Goal: Task Accomplishment & Management: Manage account settings

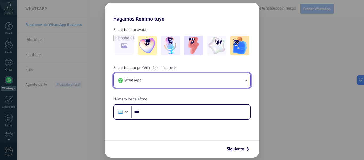
click at [156, 79] on button "WhatsApp" at bounding box center [182, 80] width 137 height 14
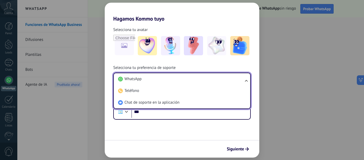
click at [170, 79] on li "WhatsApp" at bounding box center [181, 79] width 130 height 12
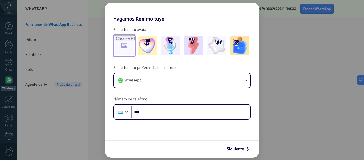
click at [121, 49] on input "file" at bounding box center [124, 45] width 21 height 21
type input "**********"
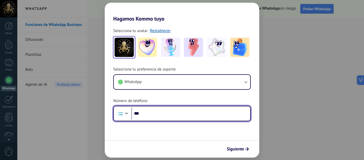
click at [157, 114] on input "***" at bounding box center [191, 113] width 119 height 12
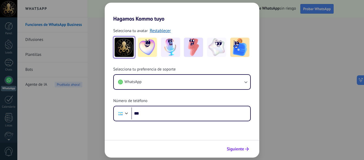
click at [244, 149] on span "Siguiente" at bounding box center [235, 149] width 17 height 4
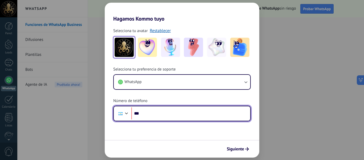
paste input "**********"
click at [151, 113] on input "**********" at bounding box center [191, 113] width 119 height 12
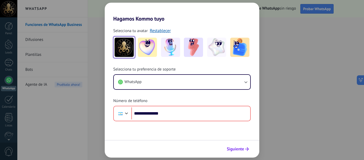
click at [236, 148] on span "Siguiente" at bounding box center [235, 149] width 17 height 4
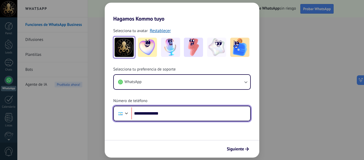
click at [144, 113] on input "**********" at bounding box center [191, 113] width 119 height 12
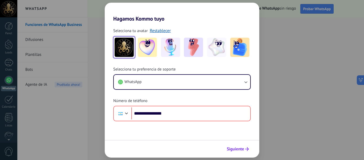
click at [240, 149] on span "Siguiente" at bounding box center [235, 149] width 17 height 4
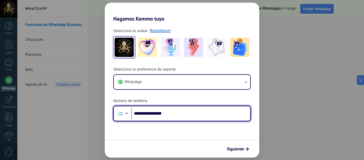
click at [183, 116] on input "**********" at bounding box center [191, 113] width 119 height 12
click at [140, 113] on input "**********" at bounding box center [191, 113] width 119 height 12
click at [141, 113] on input "**********" at bounding box center [191, 113] width 119 height 12
click at [171, 116] on input "**********" at bounding box center [191, 113] width 119 height 12
type input "**********"
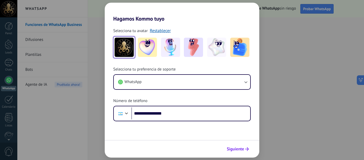
click at [236, 149] on span "Siguiente" at bounding box center [235, 149] width 17 height 4
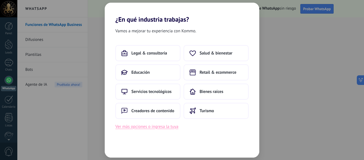
click at [163, 126] on button "Ver más opciones o ingresa la tuya" at bounding box center [147, 126] width 63 height 7
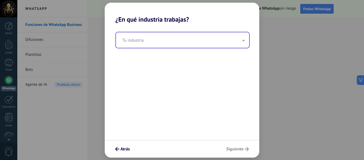
click at [173, 47] on input "text" at bounding box center [182, 39] width 133 height 15
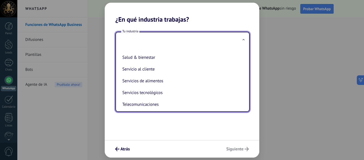
scroll to position [116, 0]
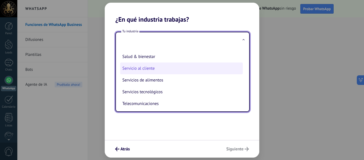
click at [163, 68] on li "Servicio al cliente" at bounding box center [181, 68] width 123 height 12
type input "**********"
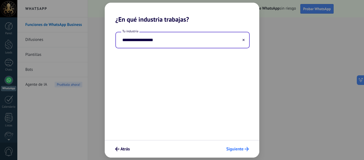
click at [240, 149] on span "Siguiente" at bounding box center [235, 149] width 17 height 4
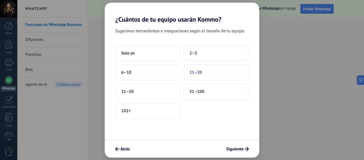
click at [202, 74] on span "11–20" at bounding box center [196, 72] width 13 height 5
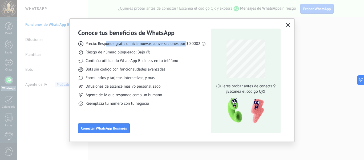
drag, startPoint x: 107, startPoint y: 43, endPoint x: 187, endPoint y: 46, distance: 79.9
click at [187, 46] on div "Precio: Responde gratis o inicia nuevas conversaciones por $0.0002 Riesgo de nú…" at bounding box center [142, 71] width 128 height 69
click at [155, 43] on link "las reglas de WhatsApp" at bounding box center [155, 42] width 40 height 5
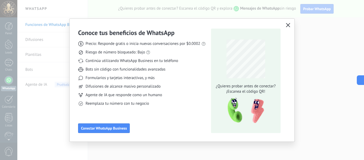
click at [181, 79] on div "Formularios y tarjetas interactivas, y más" at bounding box center [142, 77] width 128 height 5
drag, startPoint x: 90, startPoint y: 69, endPoint x: 173, endPoint y: 68, distance: 83.5
click at [173, 68] on div "Bots sin código con funcionalidades avanzadas" at bounding box center [142, 69] width 128 height 5
drag, startPoint x: 93, startPoint y: 78, endPoint x: 164, endPoint y: 75, distance: 71.0
click at [164, 75] on div "Formularios y tarjetas interactivas, y más" at bounding box center [142, 77] width 128 height 5
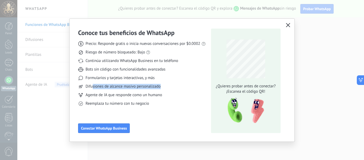
drag, startPoint x: 93, startPoint y: 87, endPoint x: 179, endPoint y: 87, distance: 85.6
click at [179, 87] on div "Difusiones de alcance masivo personalizado" at bounding box center [142, 86] width 128 height 5
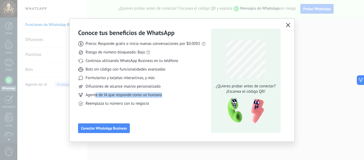
drag, startPoint x: 95, startPoint y: 96, endPoint x: 161, endPoint y: 93, distance: 66.5
click at [161, 93] on span "Agente de IA que responde como un humano" at bounding box center [124, 94] width 77 height 5
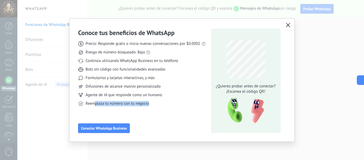
drag, startPoint x: 95, startPoint y: 103, endPoint x: 150, endPoint y: 105, distance: 55.5
click at [150, 105] on div "Reemplaza tu número con tu negocio" at bounding box center [142, 103] width 128 height 5
click at [289, 25] on icon "button" at bounding box center [288, 25] width 4 height 4
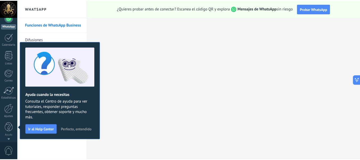
scroll to position [0, 0]
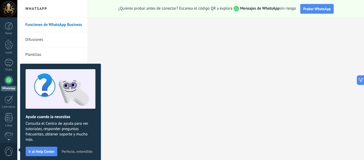
click at [73, 152] on span "Perfecto, entendido" at bounding box center [77, 151] width 31 height 4
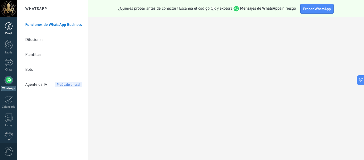
click at [8, 25] on div at bounding box center [9, 26] width 8 height 8
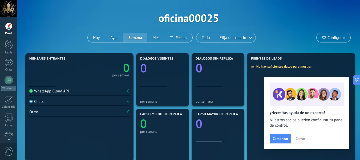
scroll to position [24, 0]
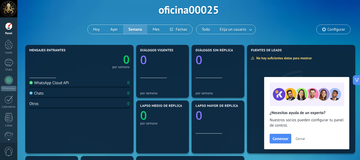
click at [298, 137] on span "Cerrar" at bounding box center [301, 139] width 10 height 4
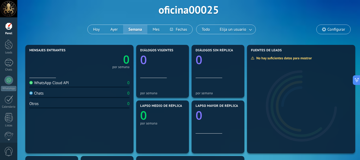
scroll to position [22, 0]
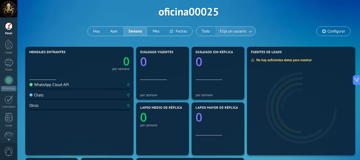
click at [239, 31] on span "Elija un usuario" at bounding box center [233, 31] width 29 height 7
click at [252, 31] on link at bounding box center [251, 31] width 10 height 9
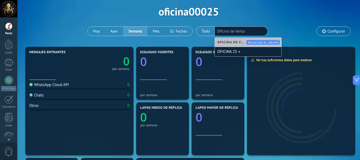
click at [289, 12] on div "Aplicar Eventos oficina00025 Hoy Ayer Semana Mes Todo Elija un usuario Oficina …" at bounding box center [188, 12] width 327 height 68
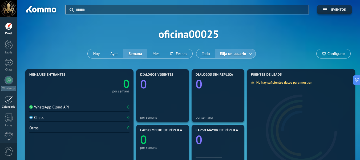
click at [8, 104] on link "Calendario" at bounding box center [8, 101] width 17 height 13
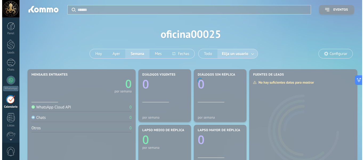
scroll to position [15, 0]
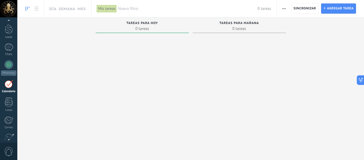
click at [283, 7] on span "button" at bounding box center [284, 8] width 3 height 10
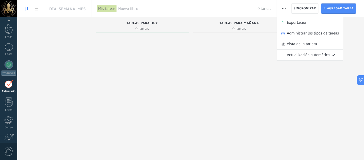
drag, startPoint x: 110, startPoint y: 70, endPoint x: 96, endPoint y: 58, distance: 18.1
click at [106, 67] on div at bounding box center [142, 80] width 93 height 90
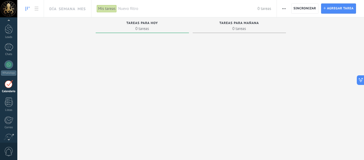
click at [27, 7] on icon at bounding box center [28, 9] width 4 height 4
click at [35, 9] on icon at bounding box center [37, 9] width 4 height 4
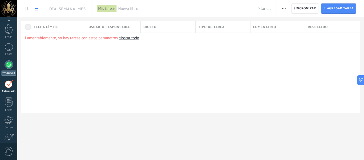
click at [10, 65] on div at bounding box center [9, 64] width 9 height 9
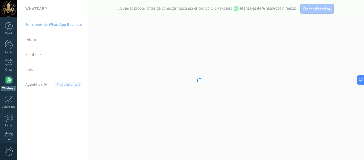
click at [38, 41] on body ".abccls-1,.abccls-2{fill-rule:evenodd}.abccls-2{fill:#fff} .abfcls-1{fill:none}…" at bounding box center [182, 80] width 364 height 160
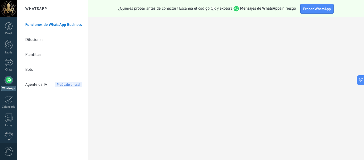
click at [36, 54] on link "Plantillas" at bounding box center [53, 54] width 57 height 15
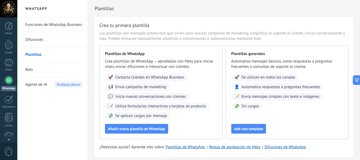
click at [32, 72] on link "Bots" at bounding box center [53, 69] width 57 height 15
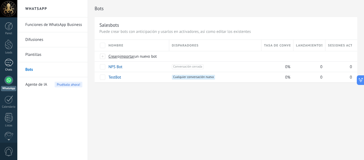
click at [11, 63] on div at bounding box center [9, 63] width 9 height 8
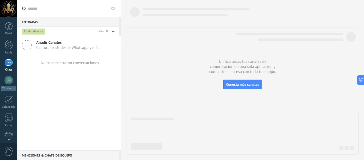
click at [67, 49] on span "Captura leads desde Whatsapp y más!" at bounding box center [68, 47] width 64 height 5
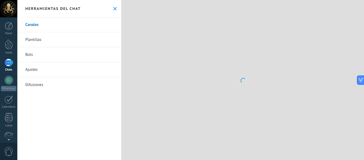
click at [113, 6] on button at bounding box center [115, 8] width 5 height 5
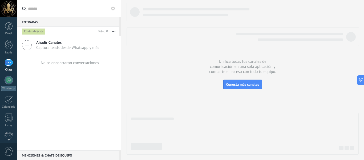
click at [114, 32] on use "button" at bounding box center [113, 31] width 3 height 1
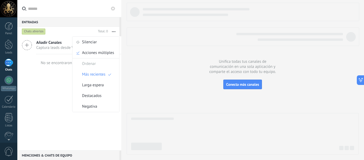
click at [51, 84] on div "Añadir Canales Captura leads desde Whatsapp y más! No se encontraron conversaci…" at bounding box center [69, 93] width 104 height 114
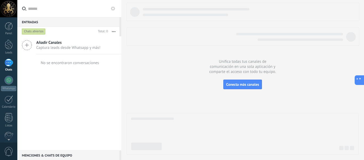
click at [360, 80] on icon at bounding box center [359, 80] width 6 height 6
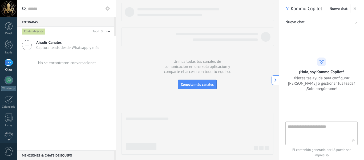
click at [355, 8] on use "button" at bounding box center [355, 8] width 3 height 3
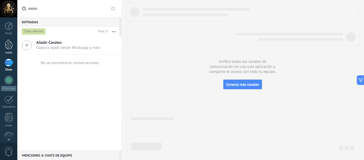
click at [12, 45] on div at bounding box center [9, 44] width 8 height 10
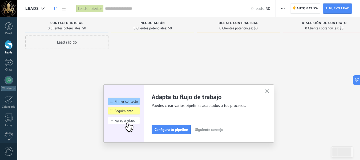
click at [269, 90] on icon "button" at bounding box center [268, 91] width 4 height 4
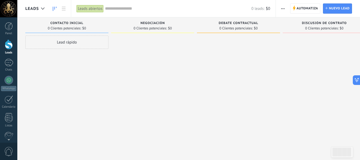
click at [282, 11] on span "button" at bounding box center [282, 8] width 3 height 10
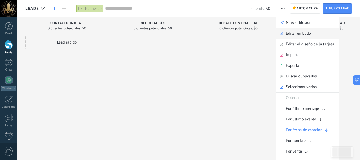
click at [301, 37] on span "Editar embudo" at bounding box center [298, 33] width 25 height 11
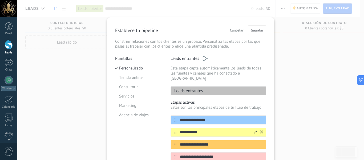
scroll to position [27, 0]
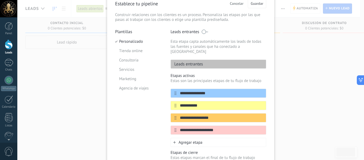
click at [305, 69] on div "**********" at bounding box center [190, 80] width 347 height 160
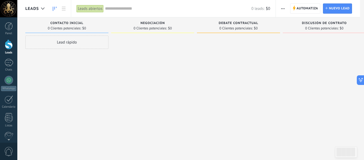
scroll to position [0, 0]
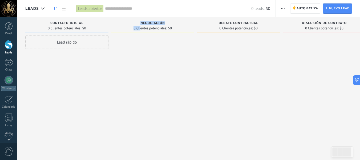
drag, startPoint x: 141, startPoint y: 27, endPoint x: 106, endPoint y: 32, distance: 35.1
click at [106, 32] on div "Leads Entrantes Solicitudes: 0 0 0 0 0 0 0 0 0 Contacto inicial 0 Clientes pote…" at bounding box center [199, 71] width 349 height 108
click at [137, 46] on div at bounding box center [152, 80] width 83 height 90
click at [9, 65] on div at bounding box center [9, 63] width 9 height 8
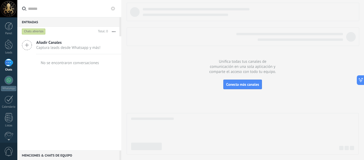
click at [113, 31] on button "button" at bounding box center [113, 32] width 11 height 10
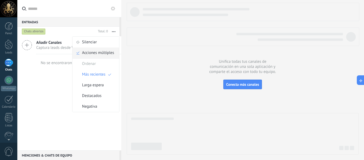
click at [103, 54] on span "Acciones múltiples" at bounding box center [98, 52] width 32 height 11
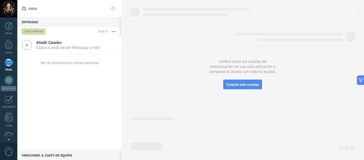
click at [113, 29] on button "button" at bounding box center [113, 32] width 11 height 10
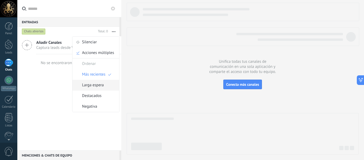
click at [105, 85] on div "Larga espera" at bounding box center [96, 85] width 47 height 11
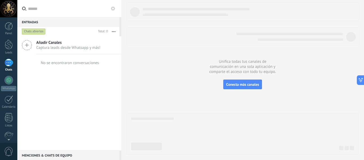
click at [114, 30] on button "button" at bounding box center [113, 32] width 11 height 10
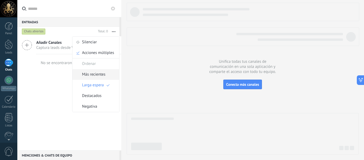
click at [106, 77] on div "Más recientes" at bounding box center [96, 74] width 47 height 11
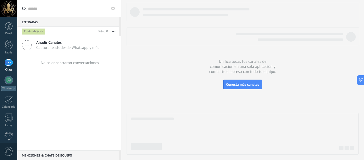
click at [63, 156] on div "Menciones & Chats de equipo 0" at bounding box center [68, 155] width 102 height 10
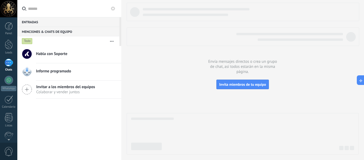
click at [38, 22] on div "Entradas 0" at bounding box center [68, 22] width 102 height 10
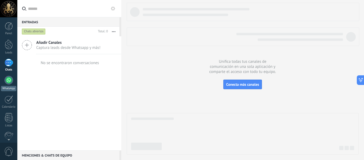
click at [10, 78] on div at bounding box center [9, 80] width 9 height 9
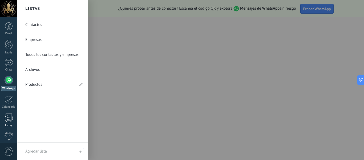
click at [10, 116] on div at bounding box center [9, 117] width 8 height 9
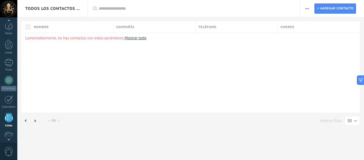
scroll to position [33, 0]
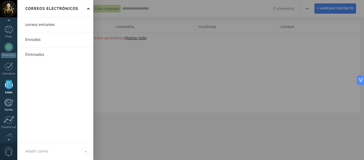
click at [8, 101] on div at bounding box center [8, 102] width 9 height 8
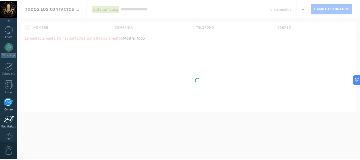
scroll to position [52, 0]
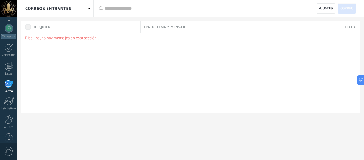
click at [73, 6] on div "correos entrantes" at bounding box center [55, 8] width 76 height 17
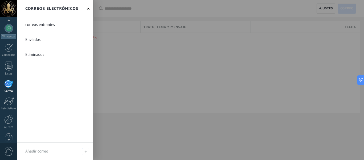
click at [128, 55] on div at bounding box center [199, 80] width 364 height 160
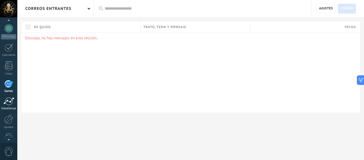
click at [11, 105] on link "Estadísticas" at bounding box center [8, 103] width 17 height 13
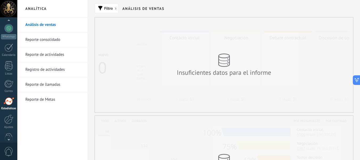
scroll to position [62, 0]
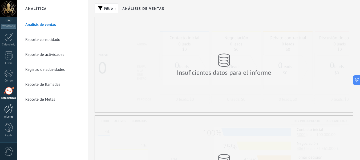
click at [9, 109] on div at bounding box center [8, 108] width 9 height 9
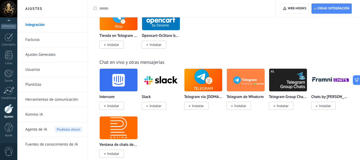
scroll to position [407, 0]
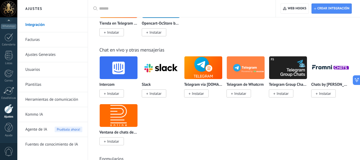
click at [45, 42] on link "Facturas" at bounding box center [53, 39] width 57 height 15
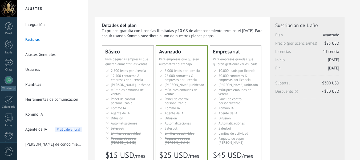
click at [42, 54] on link "Ajustes Generales" at bounding box center [53, 54] width 57 height 15
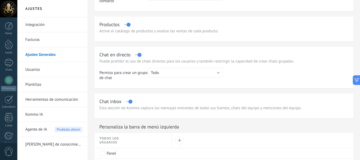
scroll to position [153, 0]
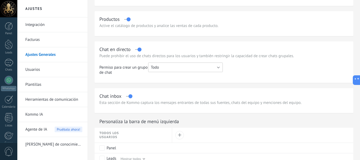
click at [208, 68] on button "Todo" at bounding box center [185, 67] width 75 height 10
click at [203, 76] on span "Administrador" at bounding box center [183, 76] width 76 height 5
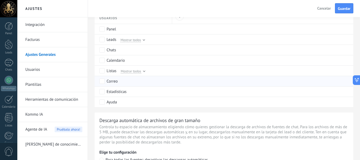
scroll to position [273, 0]
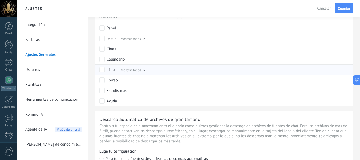
click at [140, 69] on span "Mostrar todos" at bounding box center [131, 70] width 21 height 5
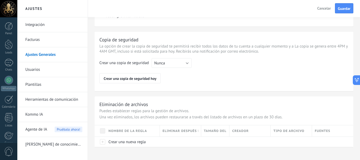
scroll to position [490, 0]
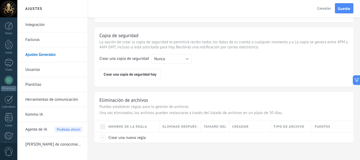
click at [45, 62] on link "Usuarios" at bounding box center [53, 69] width 57 height 15
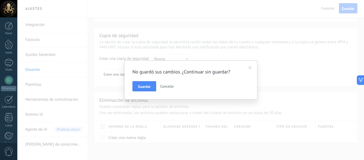
click at [251, 68] on span at bounding box center [250, 68] width 3 height 4
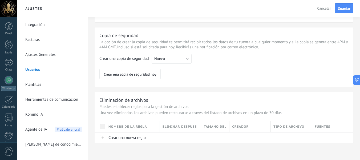
click at [37, 69] on link "Usuarios" at bounding box center [53, 69] width 57 height 15
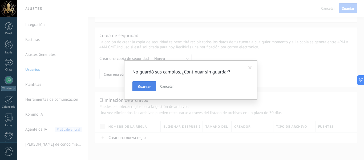
click at [146, 86] on span "Guardar" at bounding box center [144, 87] width 13 height 4
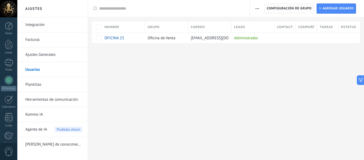
click at [295, 7] on span "Configuración de grupo" at bounding box center [289, 9] width 45 height 10
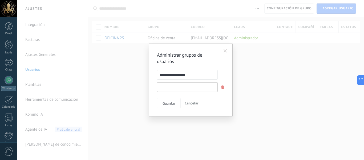
click at [184, 88] on input "text" at bounding box center [187, 87] width 61 height 10
click at [225, 51] on span at bounding box center [225, 51] width 3 height 4
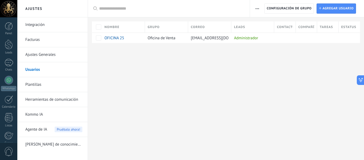
click at [50, 85] on link "Plantillas" at bounding box center [53, 84] width 57 height 15
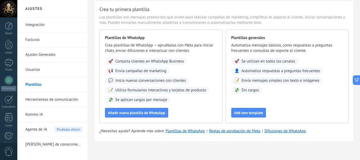
scroll to position [20, 0]
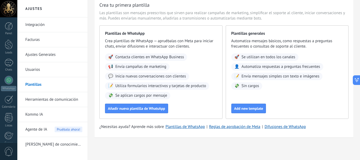
click at [53, 101] on link "Herramientas de comunicación" at bounding box center [53, 99] width 57 height 15
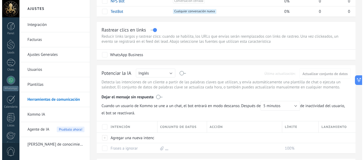
scroll to position [102, 0]
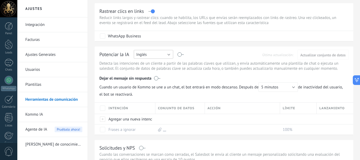
click at [170, 55] on button "Inglés" at bounding box center [153, 54] width 39 height 9
click at [159, 74] on span "Español" at bounding box center [151, 72] width 41 height 5
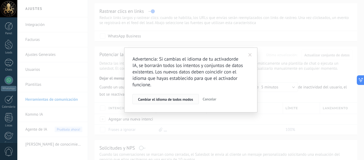
click at [176, 100] on span "Cambiar el idioma de todos modos" at bounding box center [165, 99] width 55 height 4
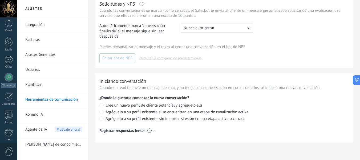
scroll to position [62, 0]
